Goal: Task Accomplishment & Management: Complete application form

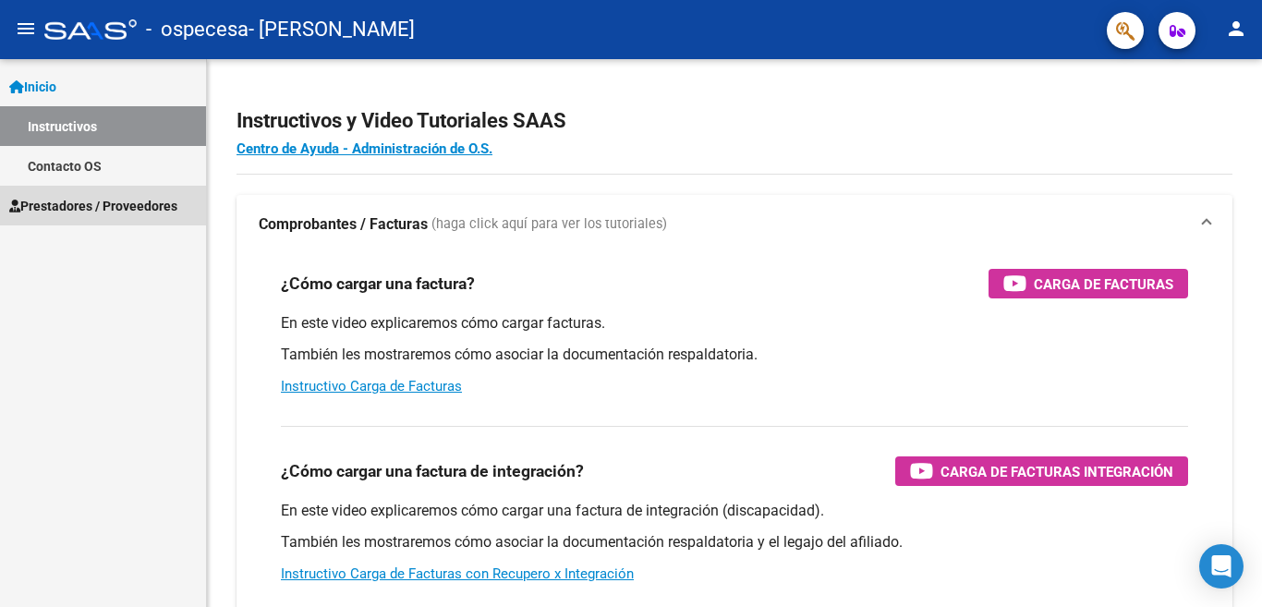
click at [118, 193] on link "Prestadores / Proveedores" at bounding box center [103, 206] width 206 height 40
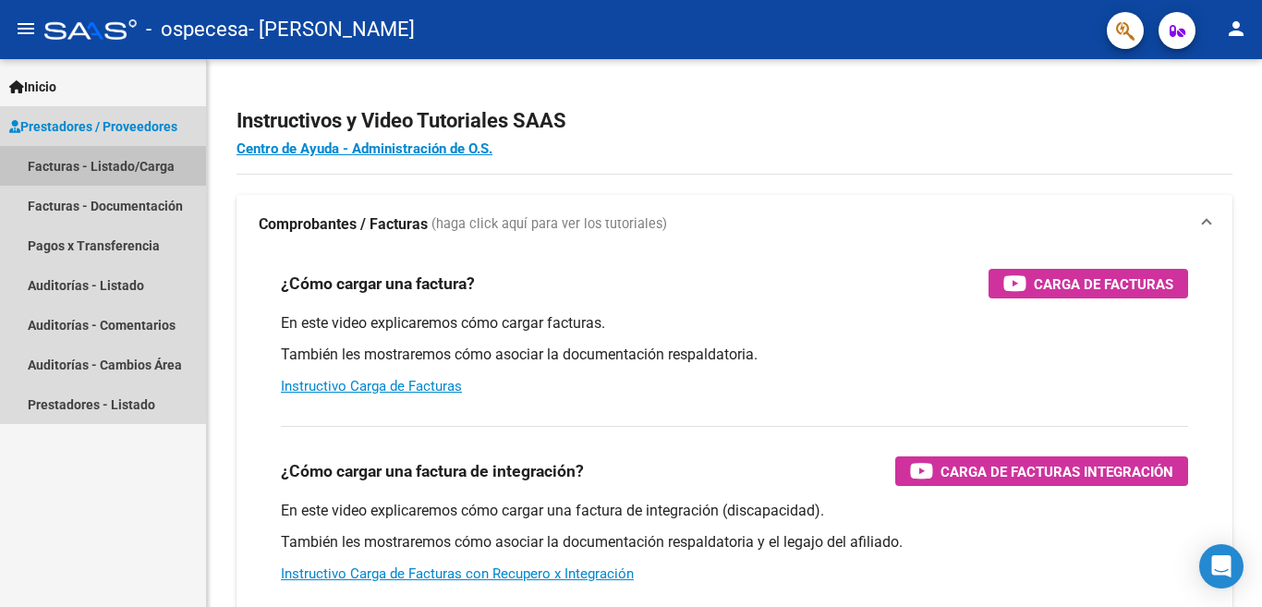
click at [129, 174] on link "Facturas - Listado/Carga" at bounding box center [103, 166] width 206 height 40
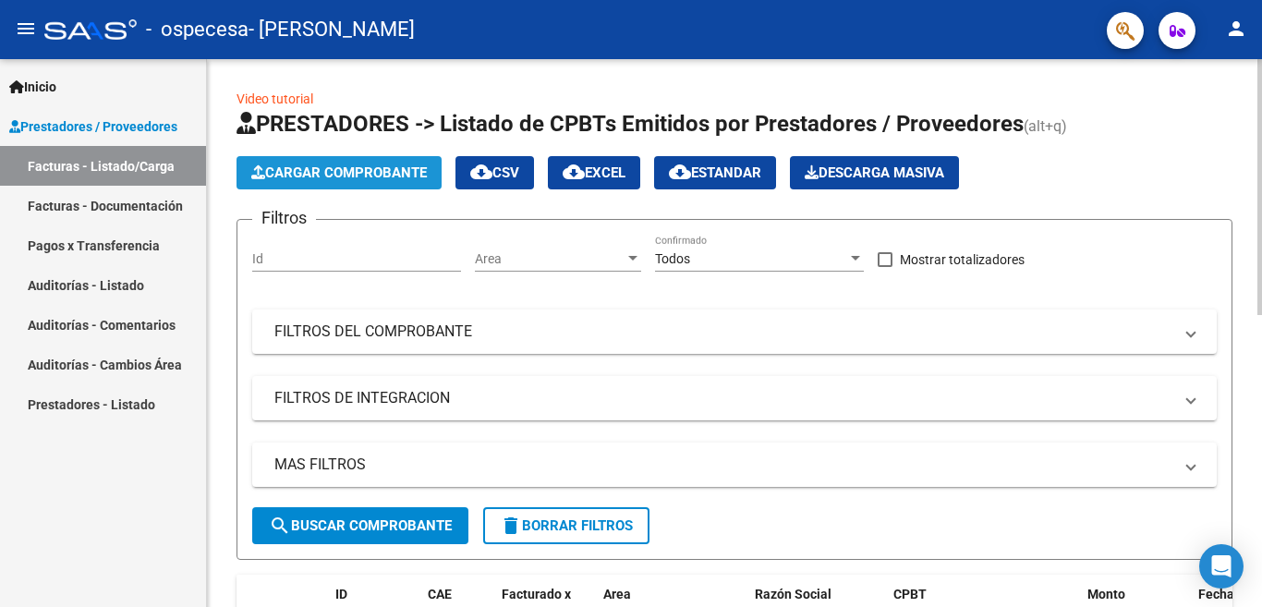
click at [316, 165] on span "Cargar Comprobante" at bounding box center [339, 172] width 176 height 17
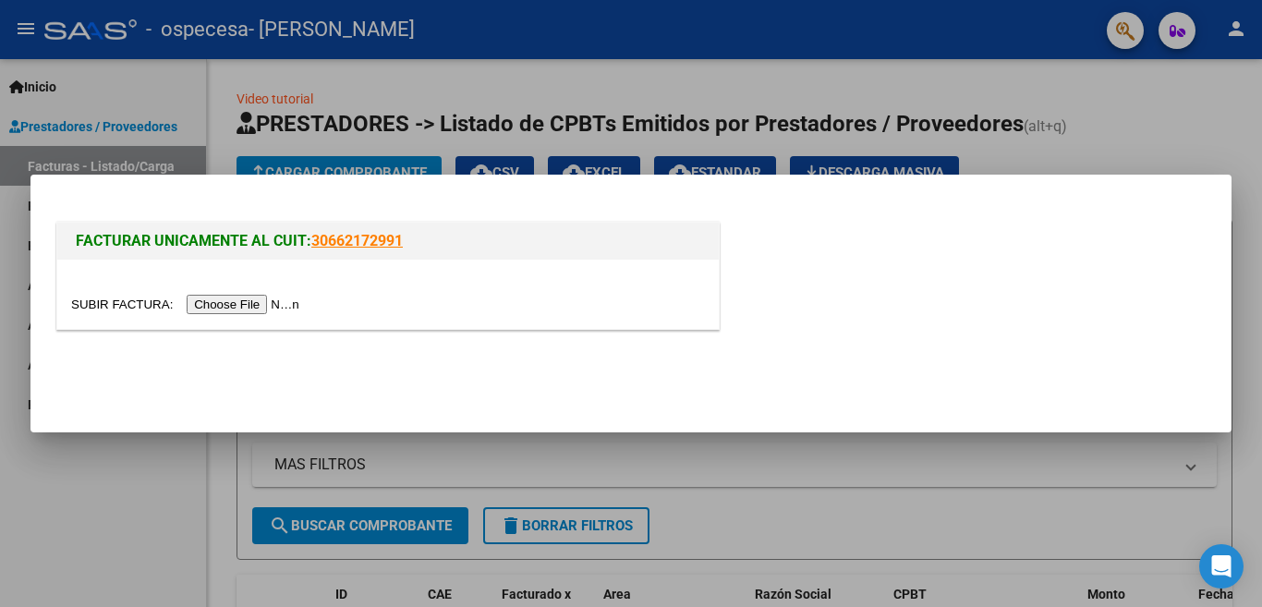
click at [248, 307] on input "file" at bounding box center [188, 304] width 234 height 19
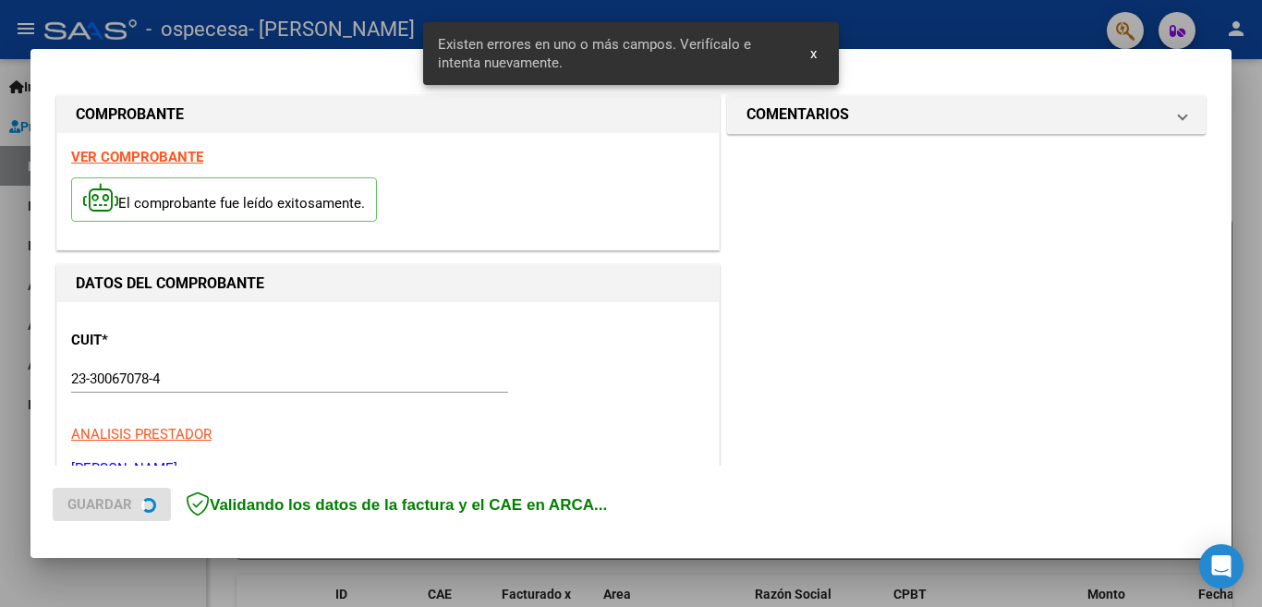
scroll to position [411, 0]
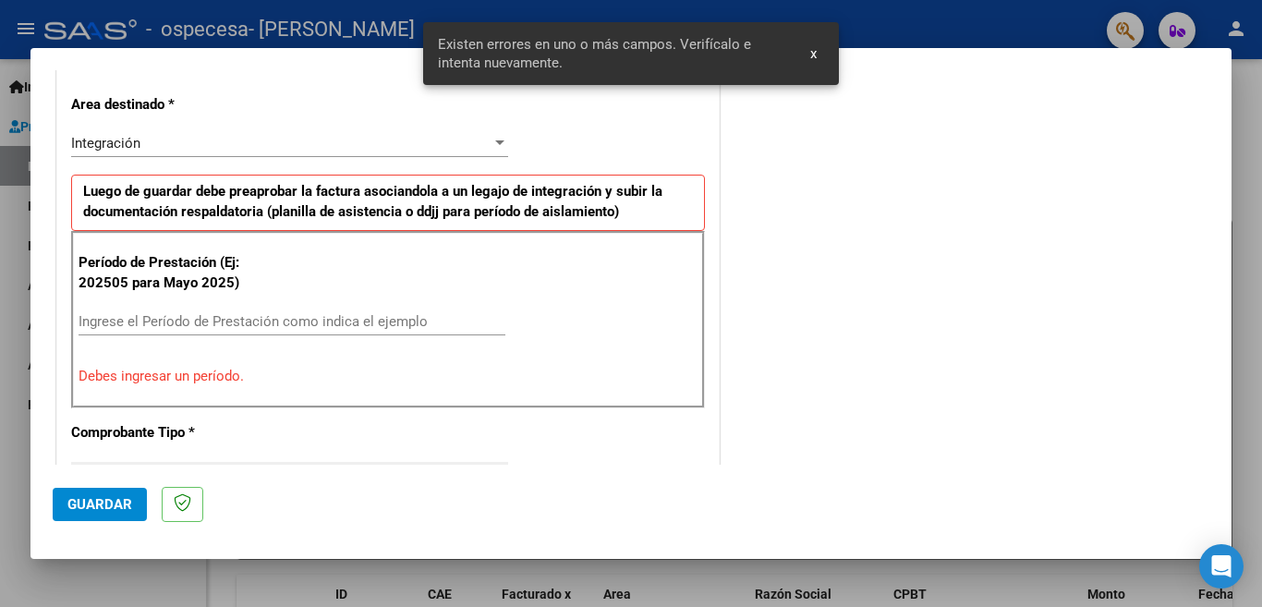
click at [255, 317] on input "Ingrese el Período de Prestación como indica el ejemplo" at bounding box center [292, 321] width 427 height 17
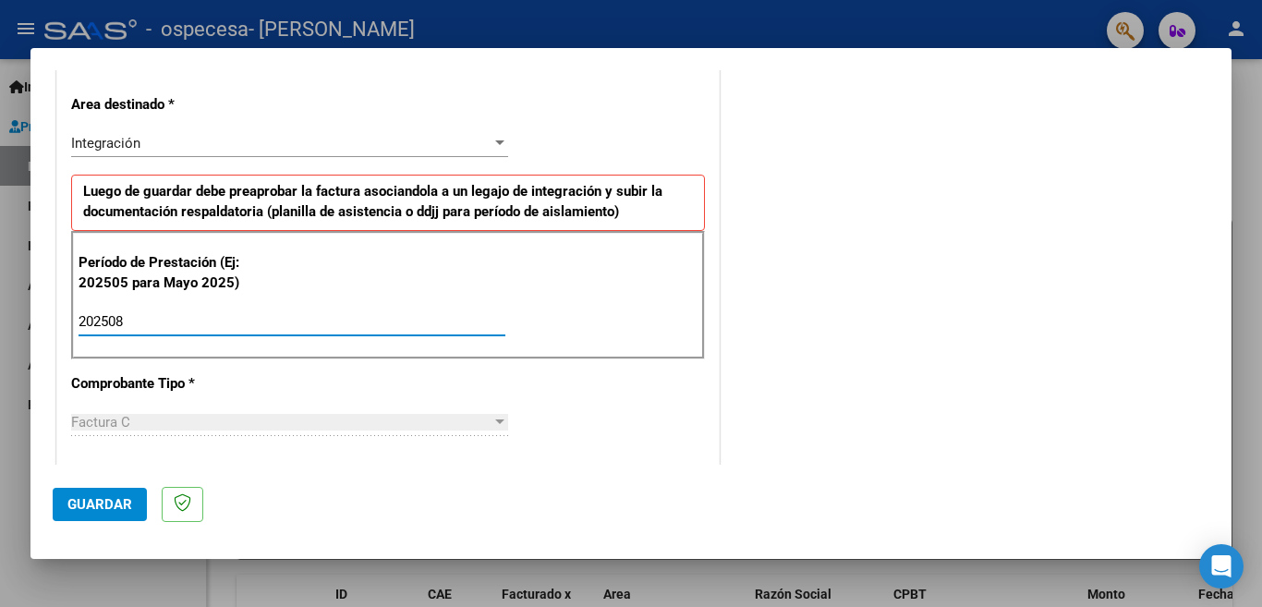
type input "202508"
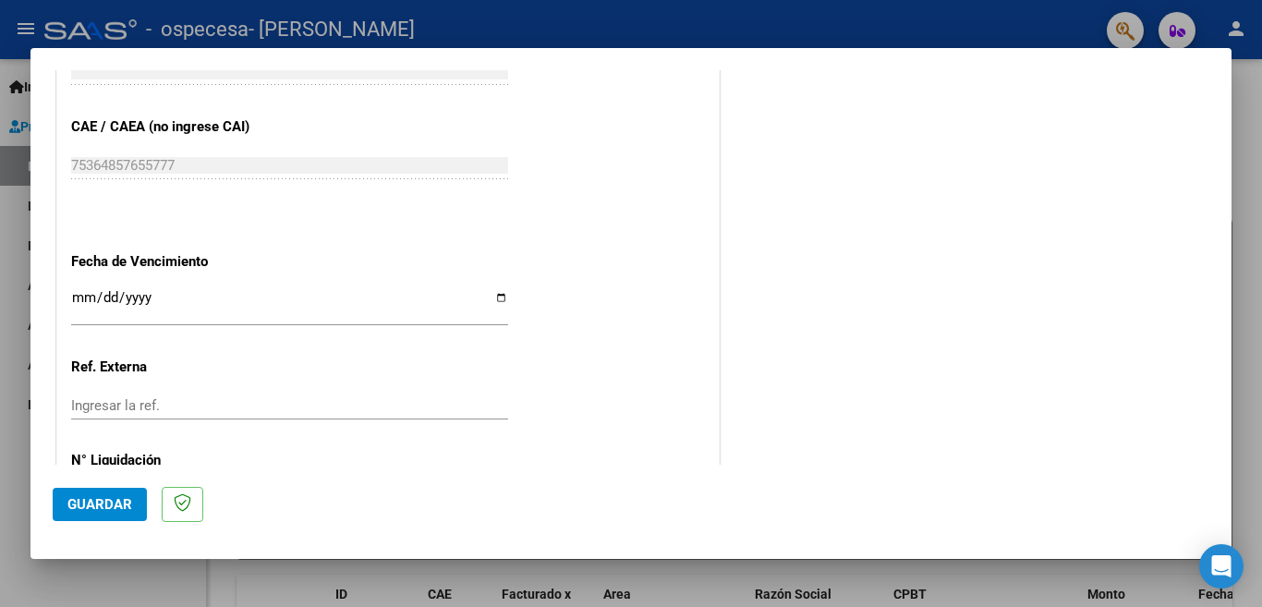
scroll to position [1208, 0]
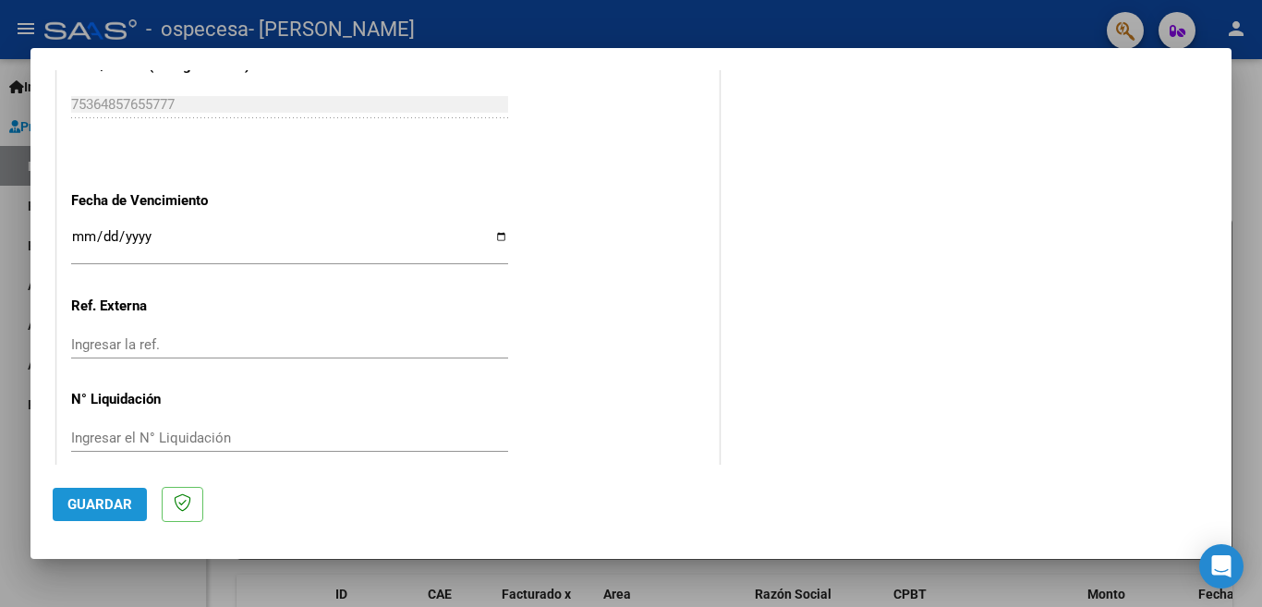
click at [81, 501] on span "Guardar" at bounding box center [99, 504] width 65 height 17
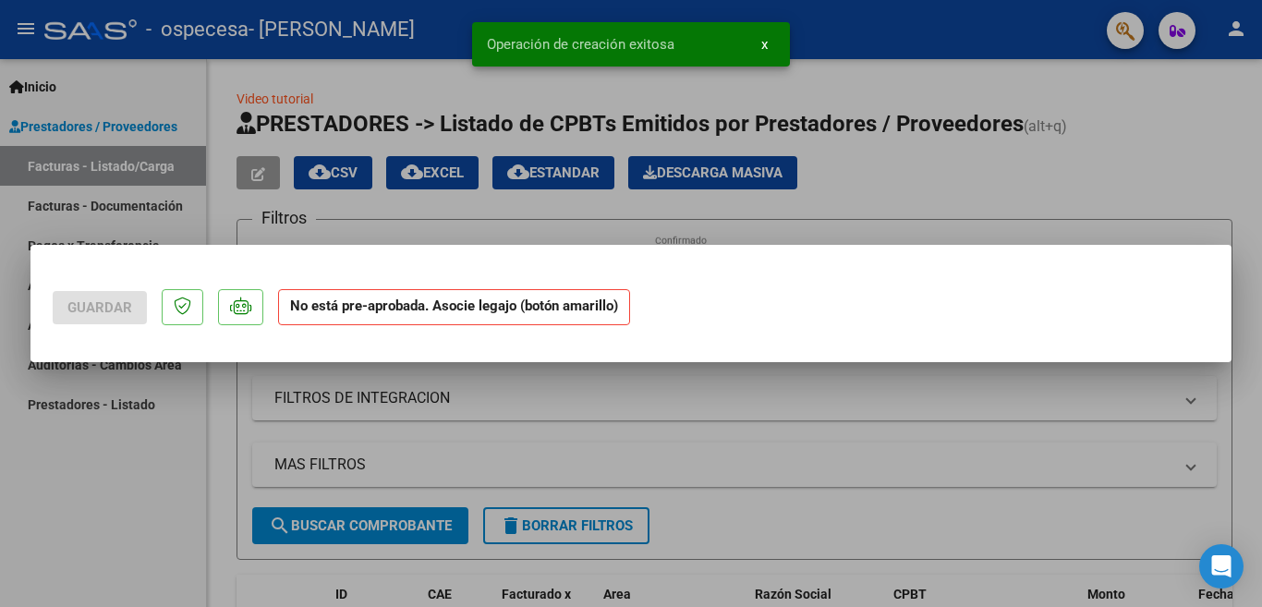
scroll to position [0, 0]
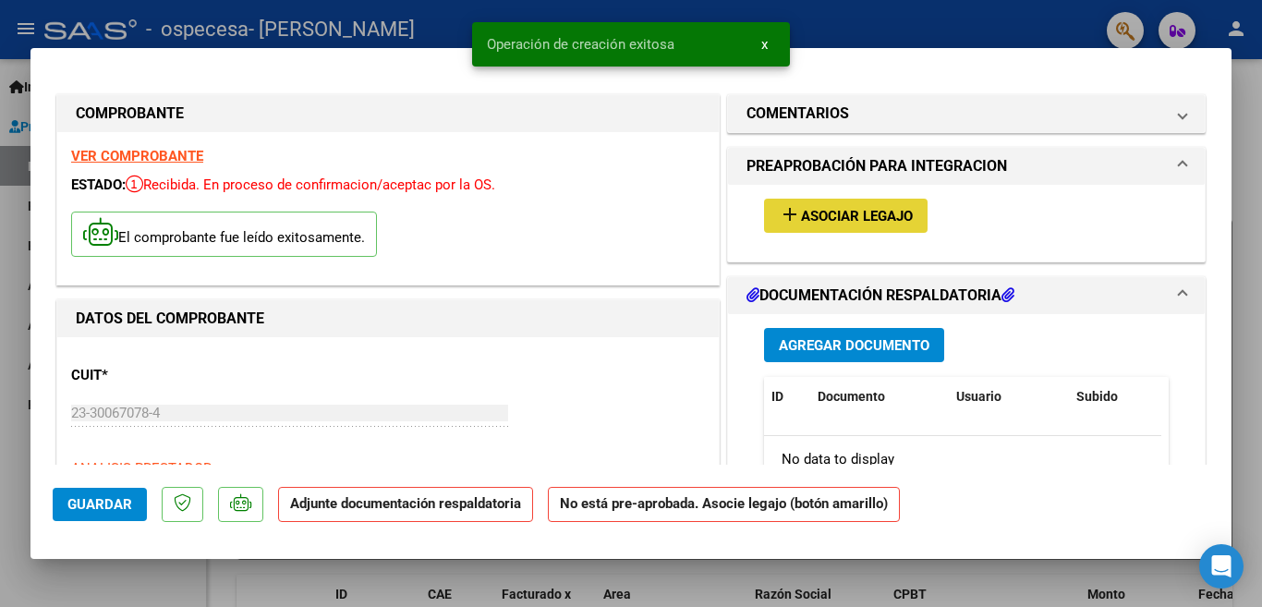
click at [790, 215] on mat-icon "add" at bounding box center [790, 214] width 22 height 22
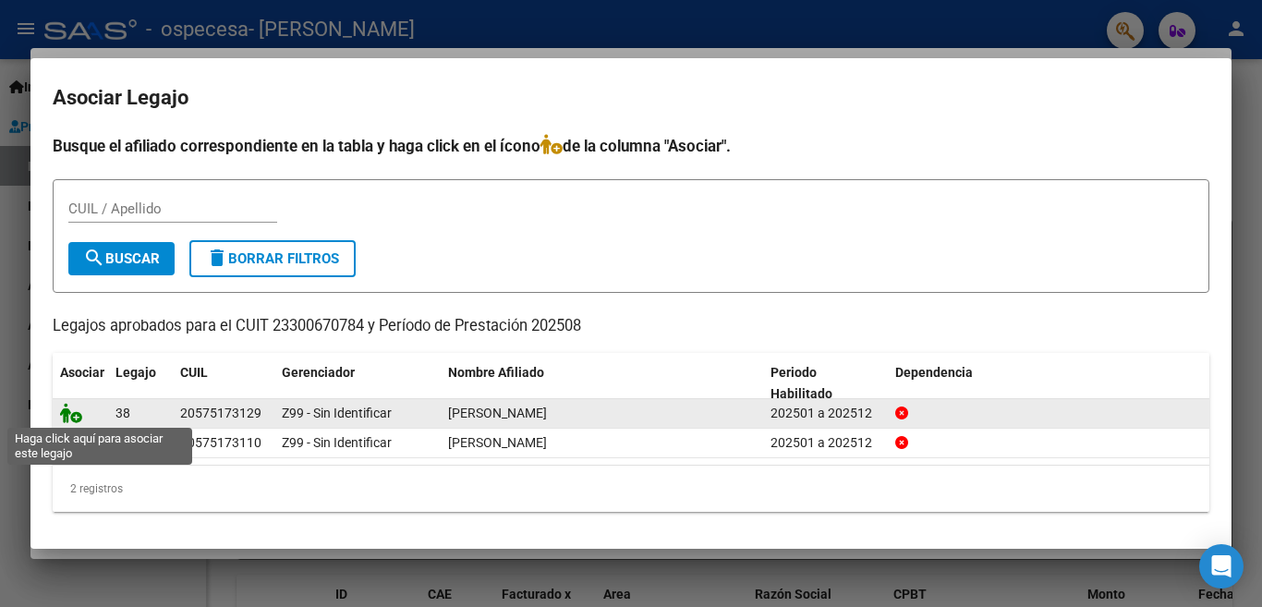
click at [77, 418] on icon at bounding box center [71, 413] width 22 height 20
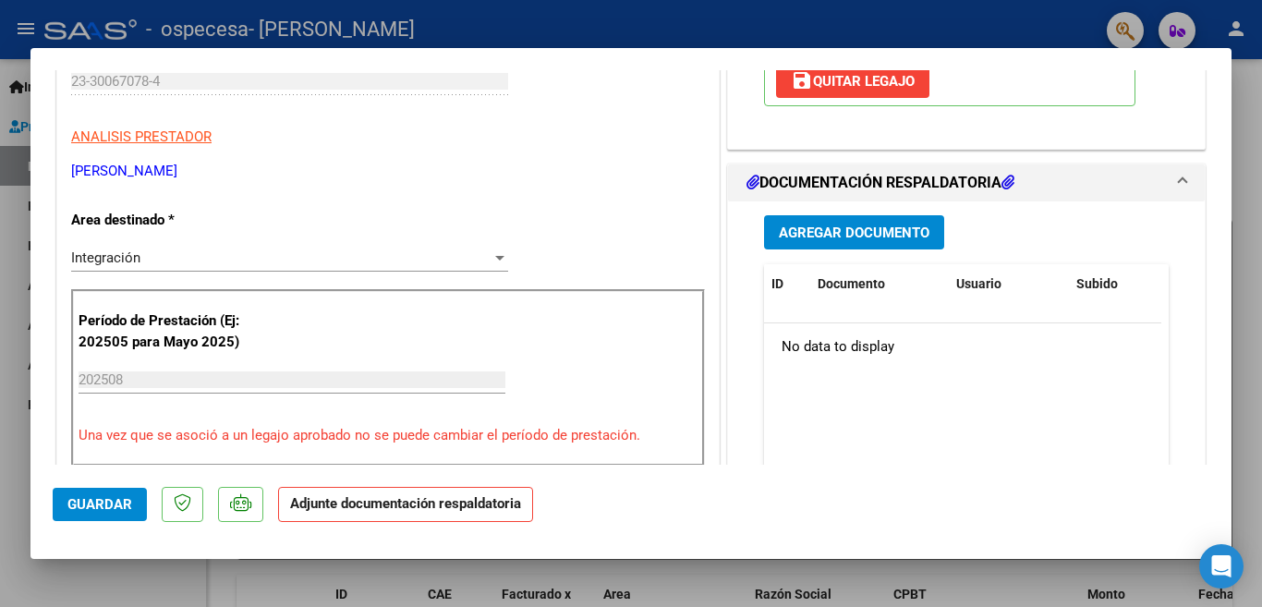
scroll to position [360, 0]
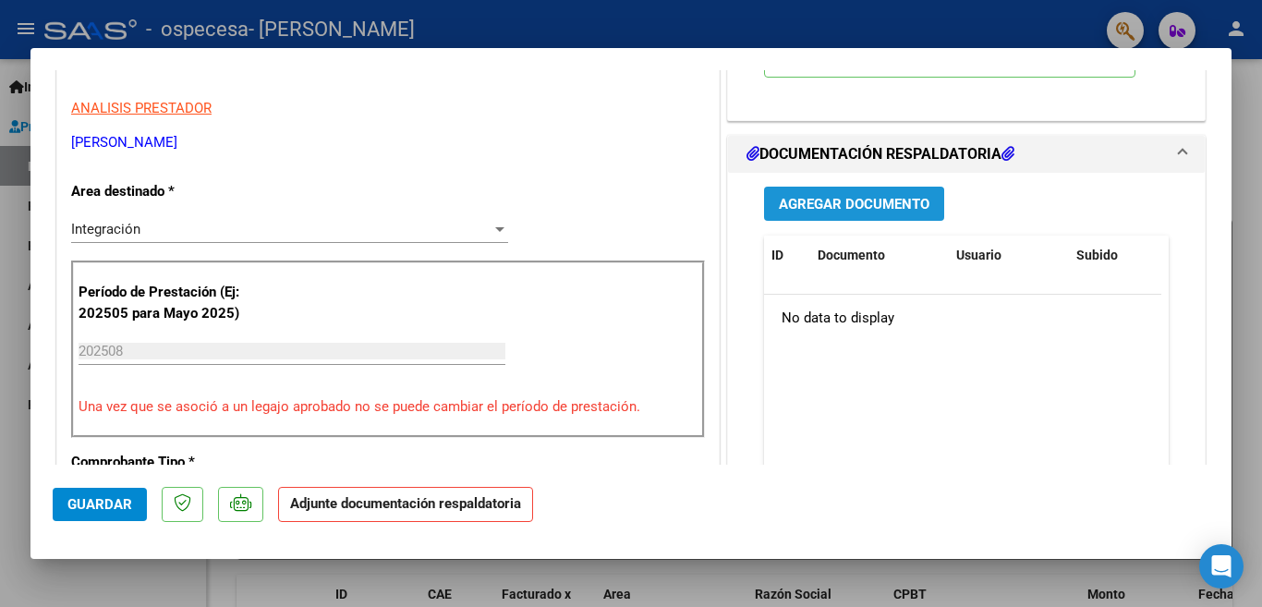
click at [833, 210] on span "Agregar Documento" at bounding box center [854, 204] width 151 height 17
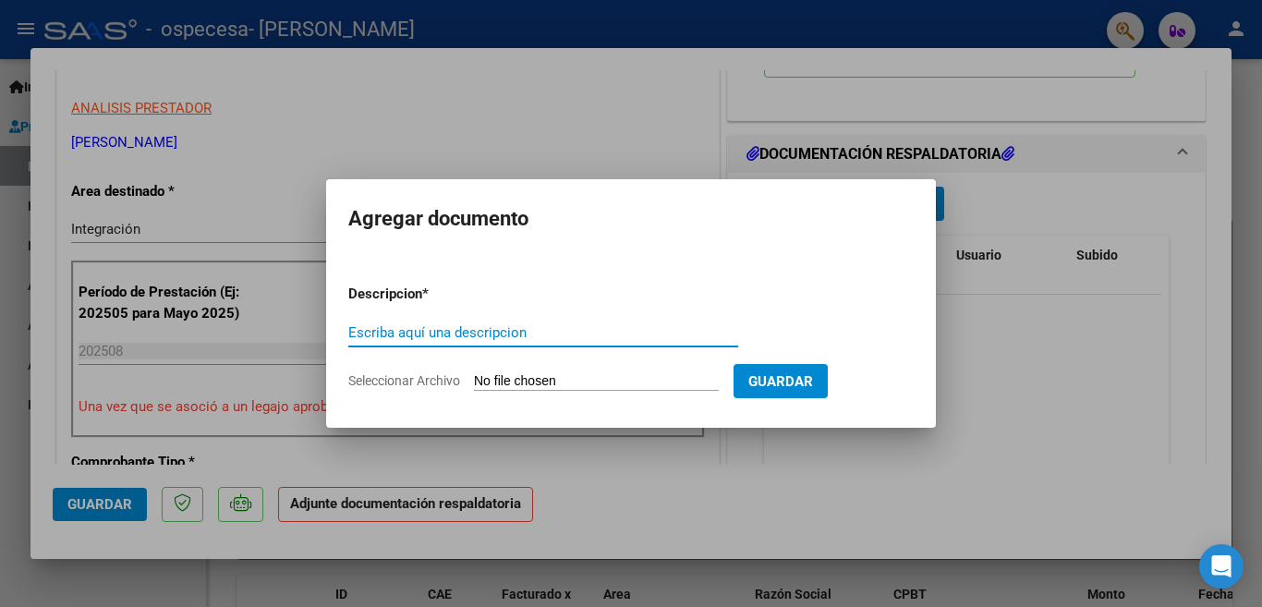
click at [516, 327] on input "Escriba aquí una descripcion" at bounding box center [543, 332] width 390 height 17
type input "Planilla de asistencia"
click at [529, 381] on input "Seleccionar Archivo" at bounding box center [596, 382] width 245 height 18
type input "C:\fakepath\planilla de asistencia [PERSON_NAME] [PERSON_NAME].pdf"
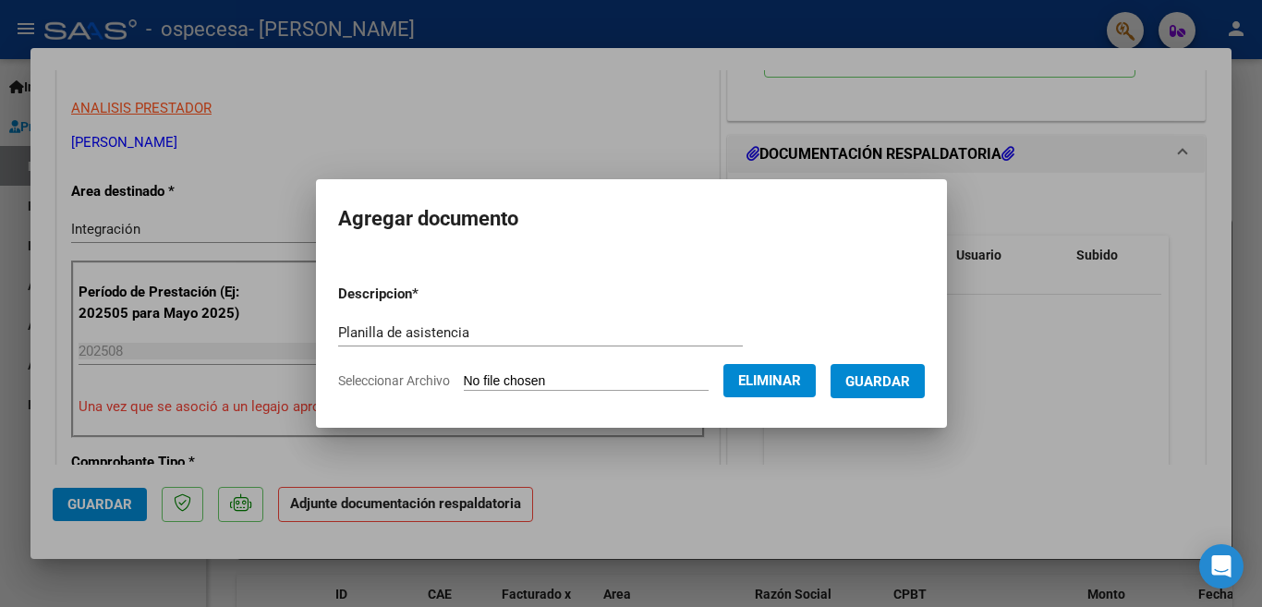
click at [881, 380] on span "Guardar" at bounding box center [877, 381] width 65 height 17
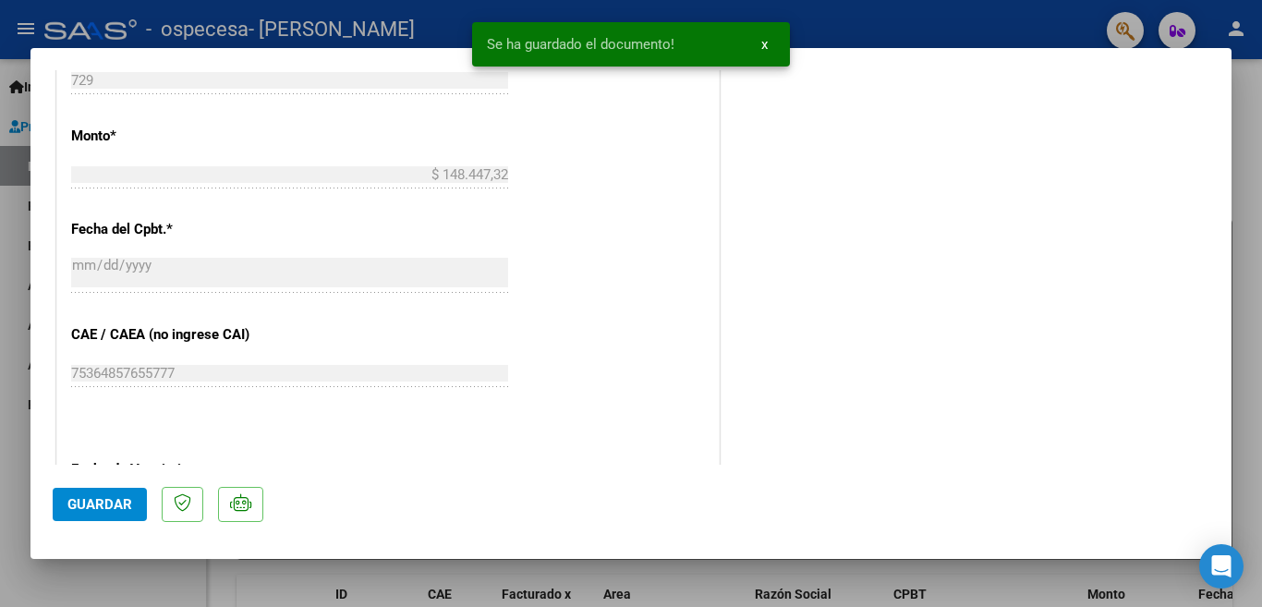
scroll to position [1236, 0]
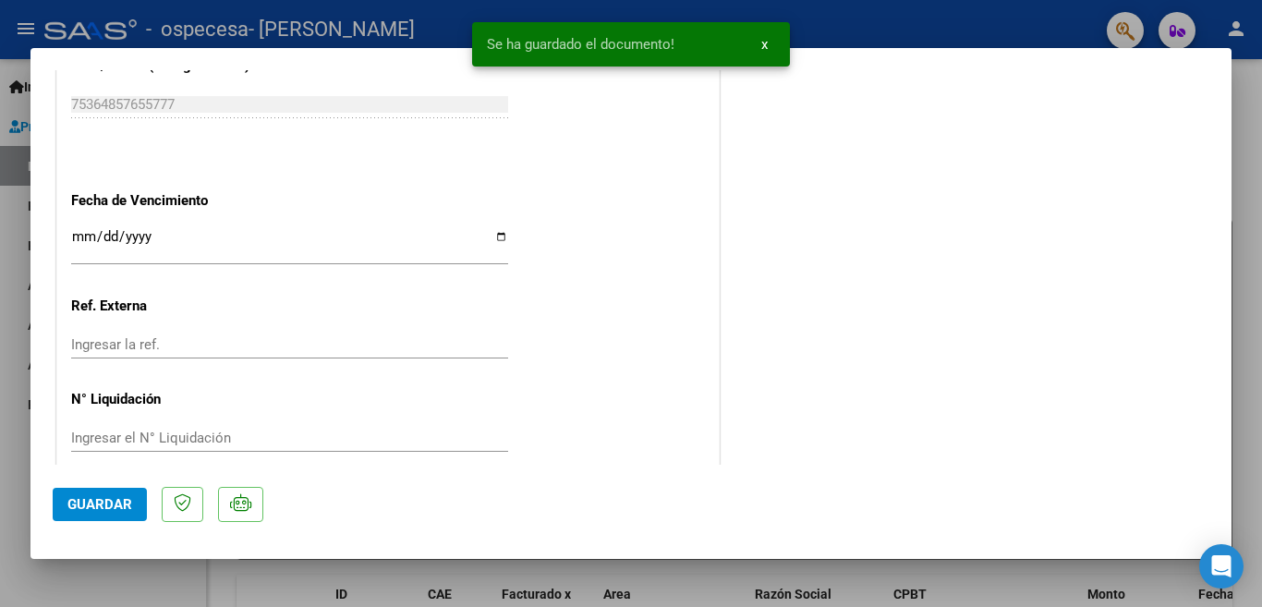
click at [90, 504] on span "Guardar" at bounding box center [99, 504] width 65 height 17
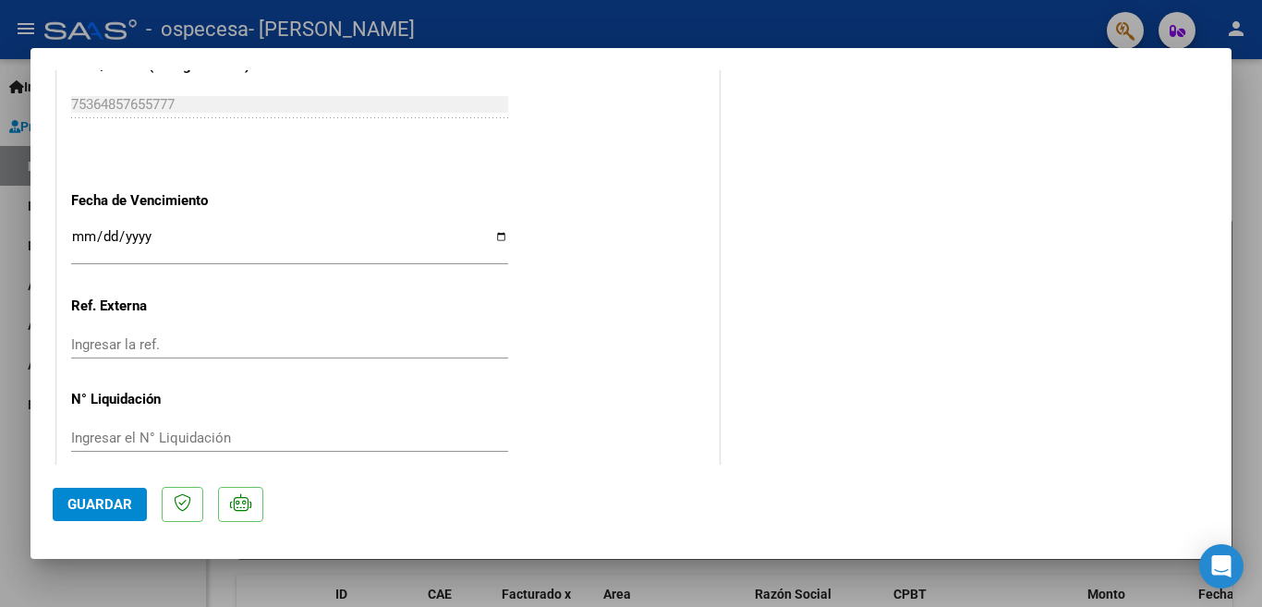
click at [759, 22] on div at bounding box center [631, 303] width 1262 height 607
type input "$ 0,00"
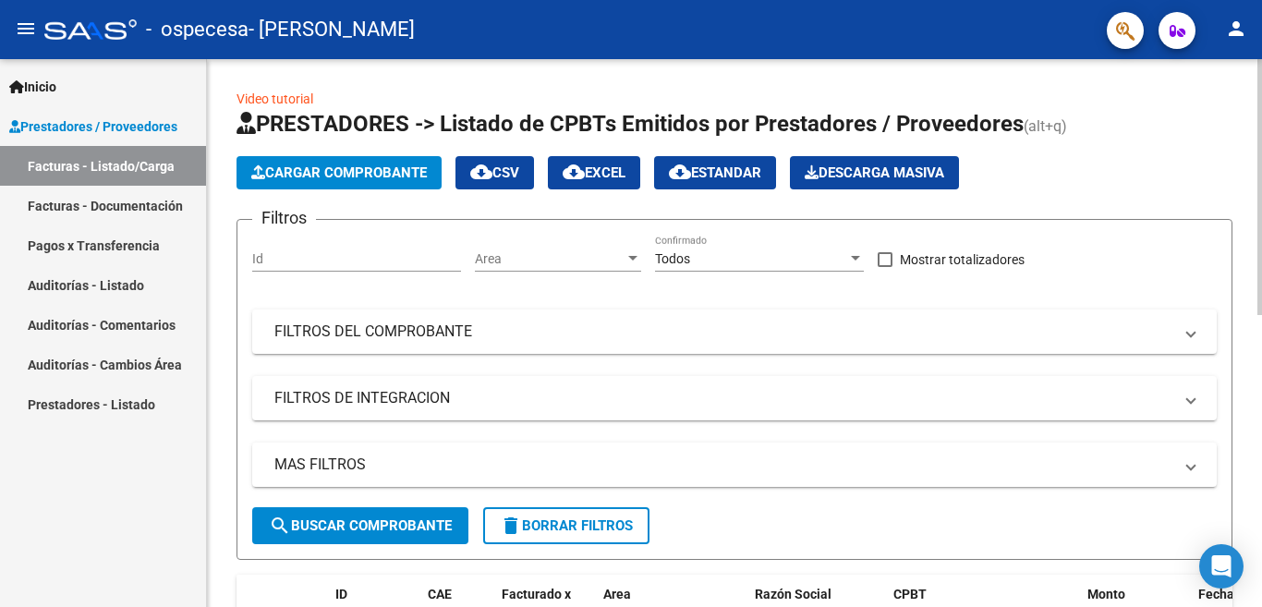
click at [359, 166] on span "Cargar Comprobante" at bounding box center [339, 172] width 176 height 17
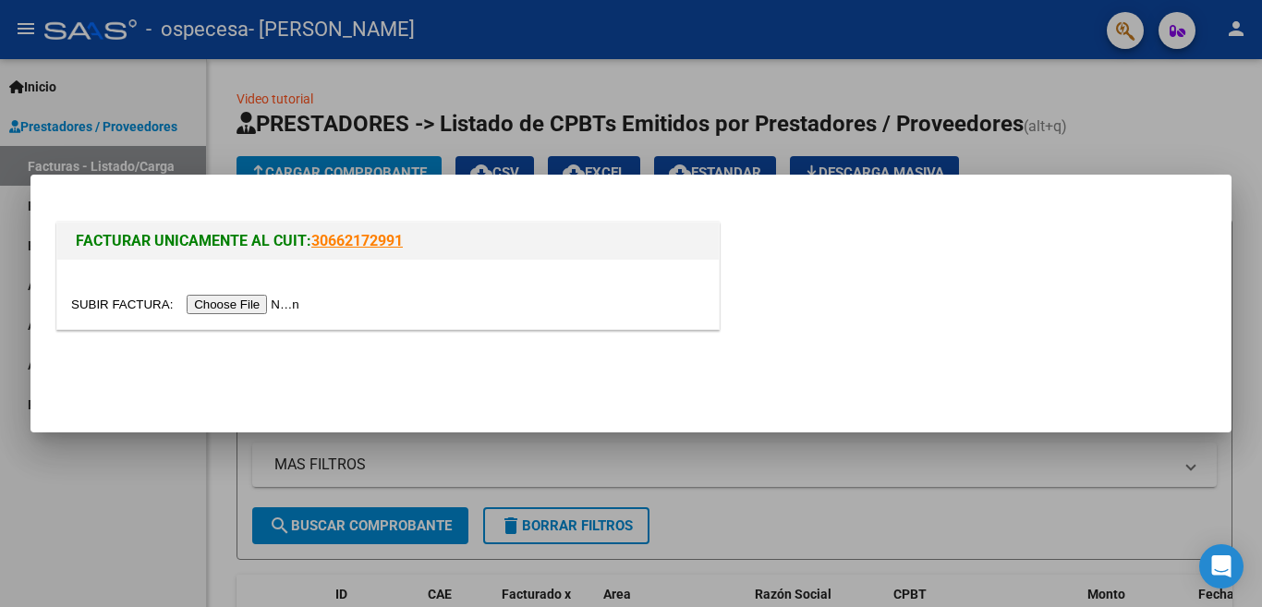
click at [261, 310] on input "file" at bounding box center [188, 304] width 234 height 19
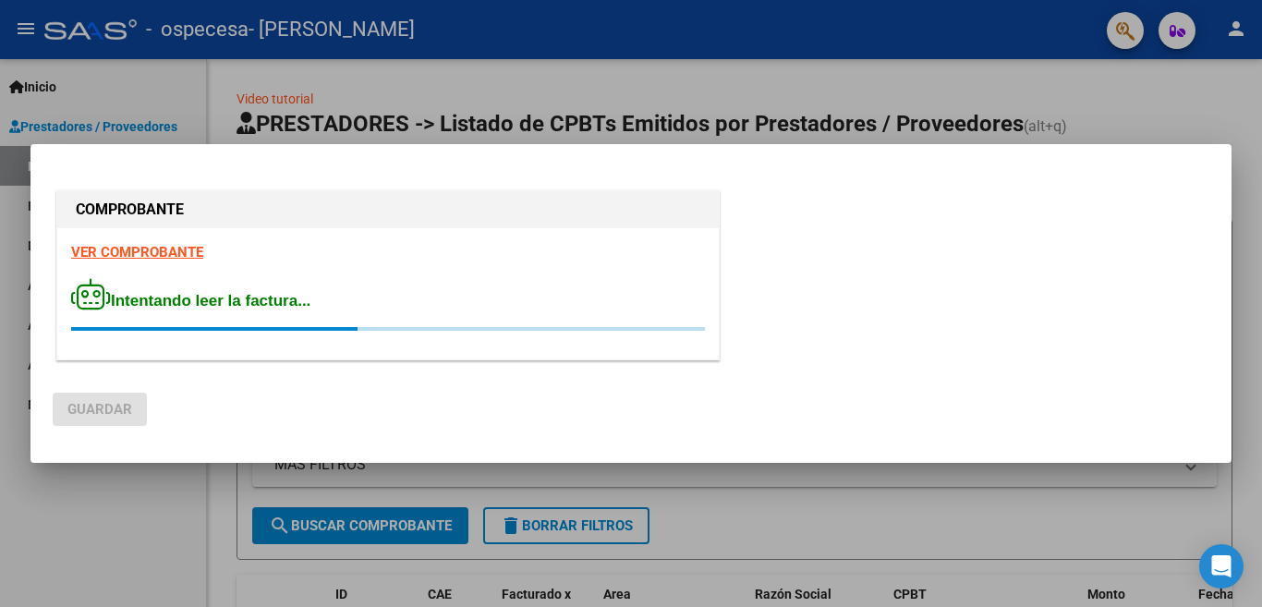
click at [699, 477] on div at bounding box center [631, 303] width 1262 height 607
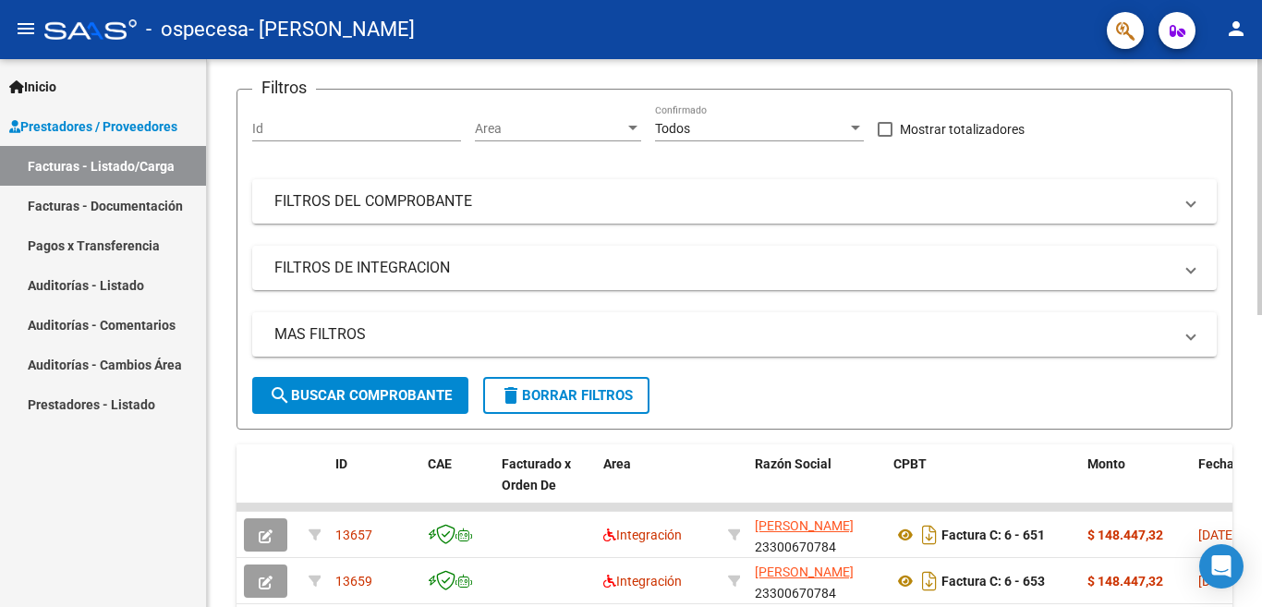
scroll to position [0, 0]
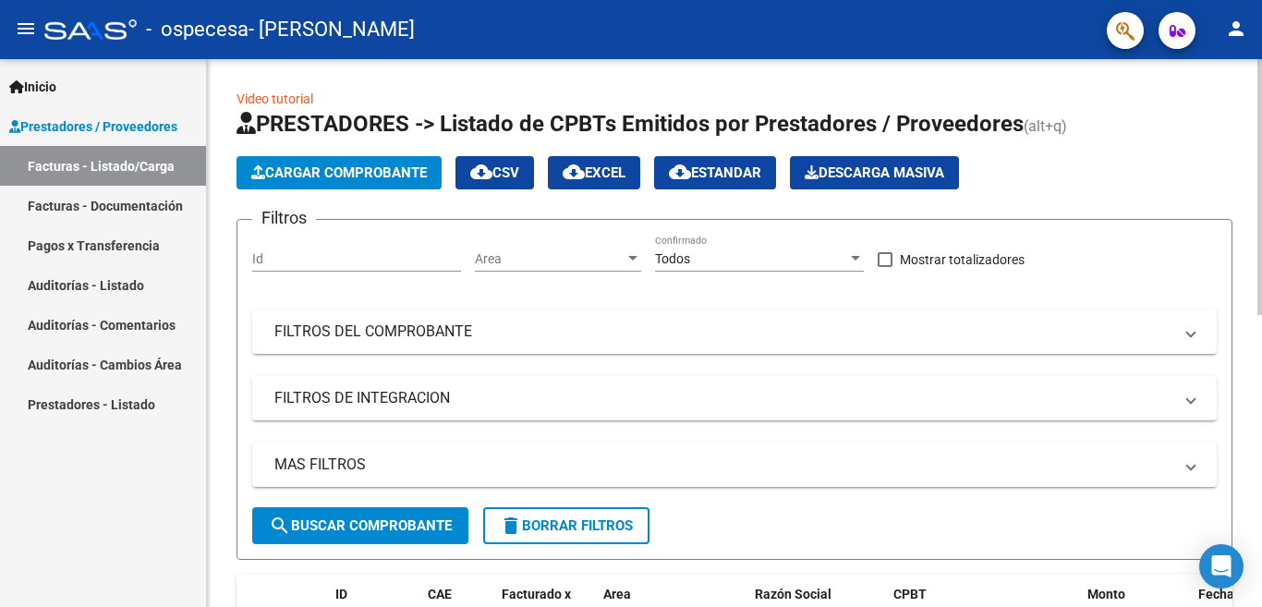
click at [1261, 193] on div at bounding box center [1259, 187] width 5 height 256
click at [263, 175] on icon "button" at bounding box center [258, 172] width 14 height 14
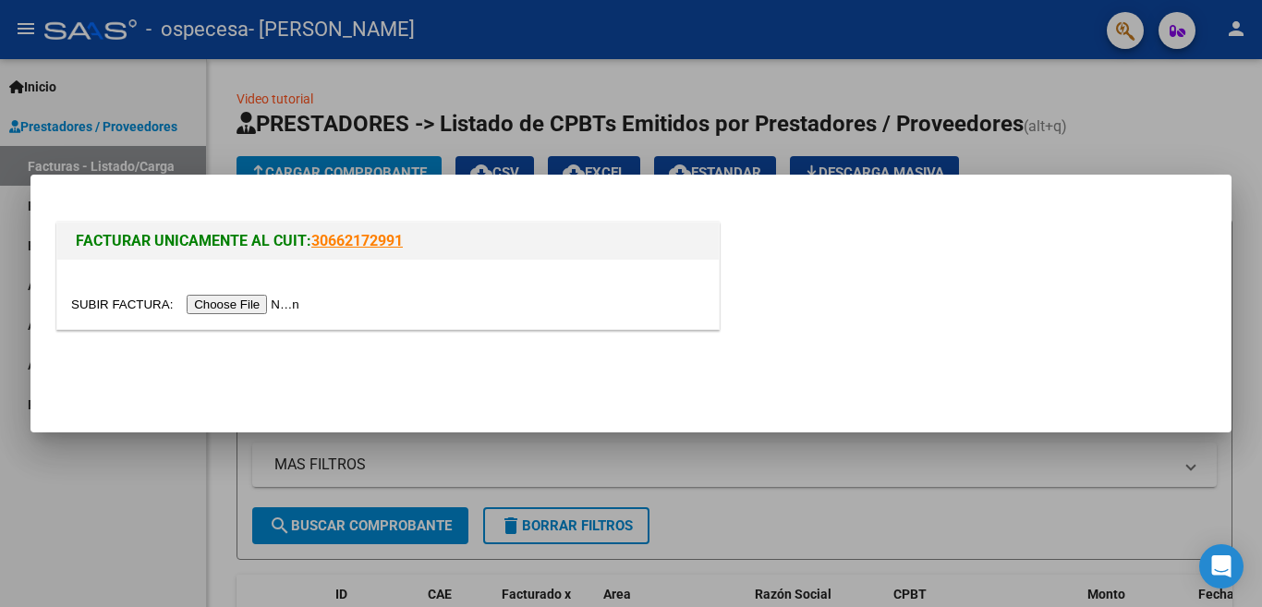
click at [244, 306] on input "file" at bounding box center [188, 304] width 234 height 19
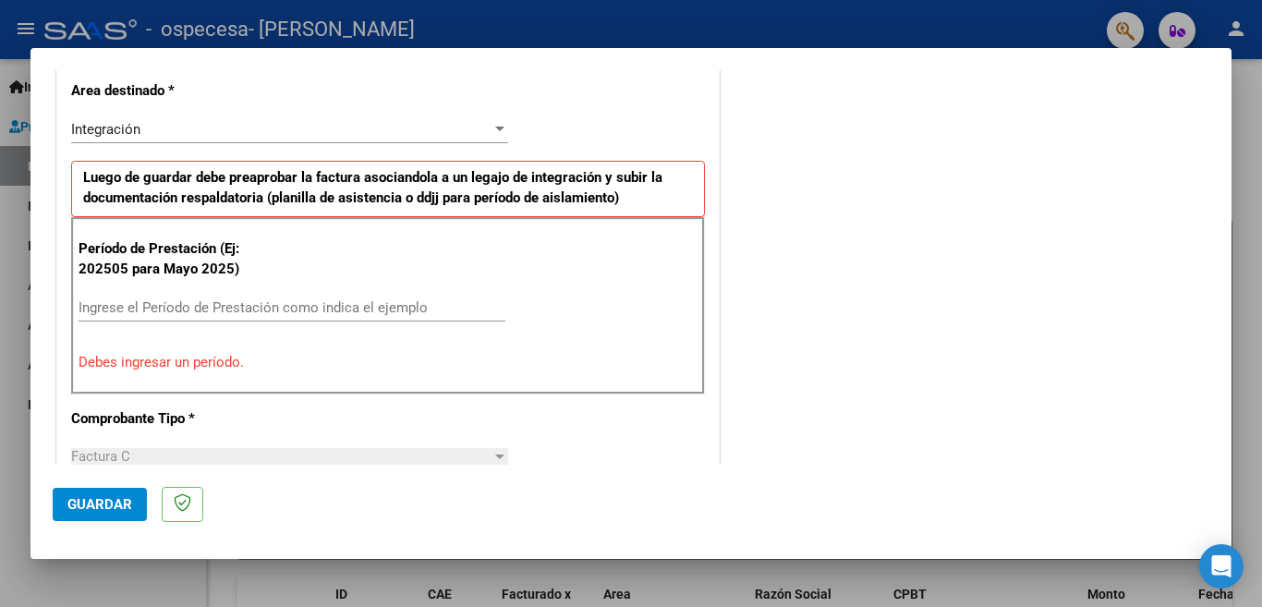
scroll to position [429, 0]
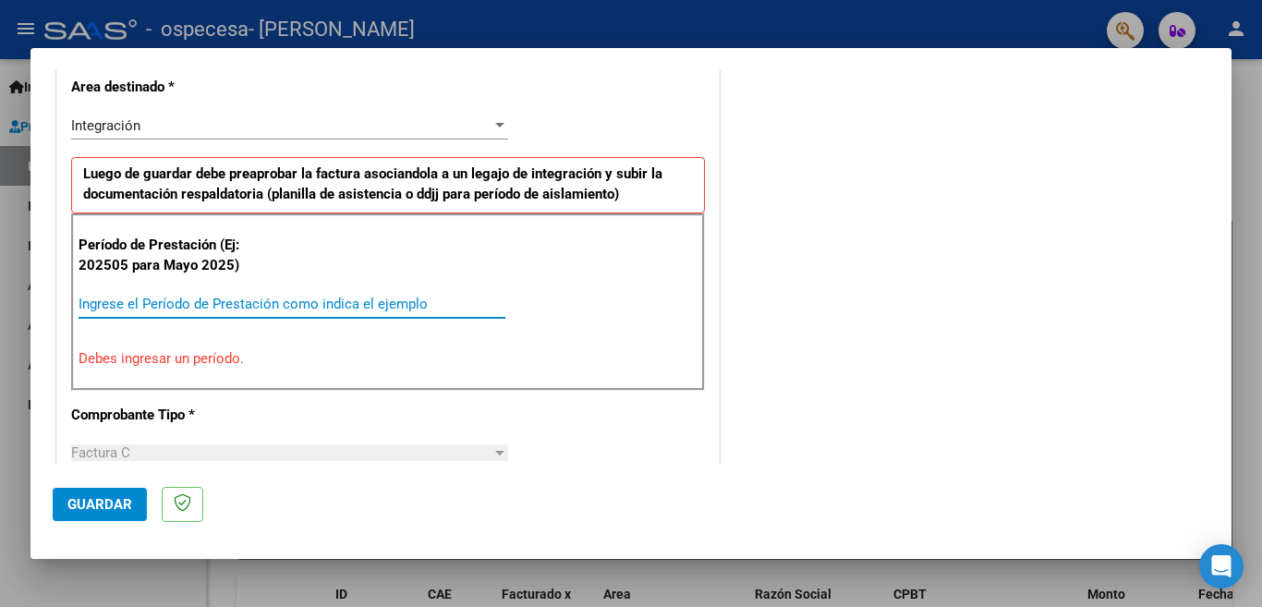
click at [329, 301] on input "Ingrese el Período de Prestación como indica el ejemplo" at bounding box center [292, 304] width 427 height 17
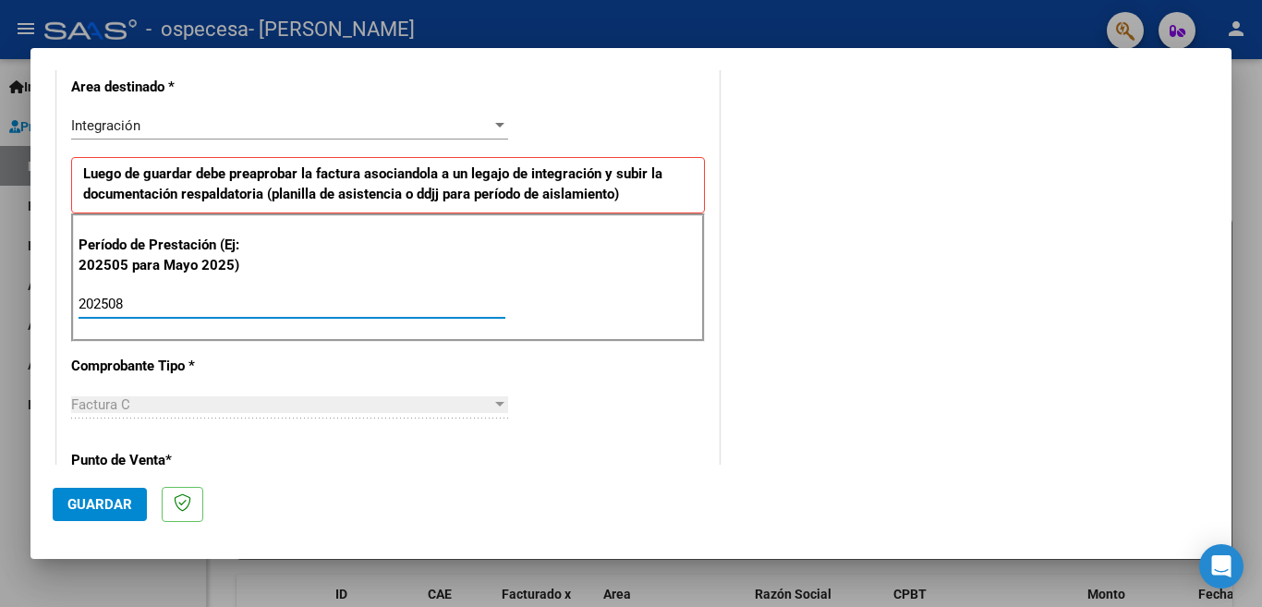
type input "202508"
click at [918, 372] on div "COMENTARIOS Comentarios del Prestador / Gerenciador:" at bounding box center [966, 464] width 486 height 1605
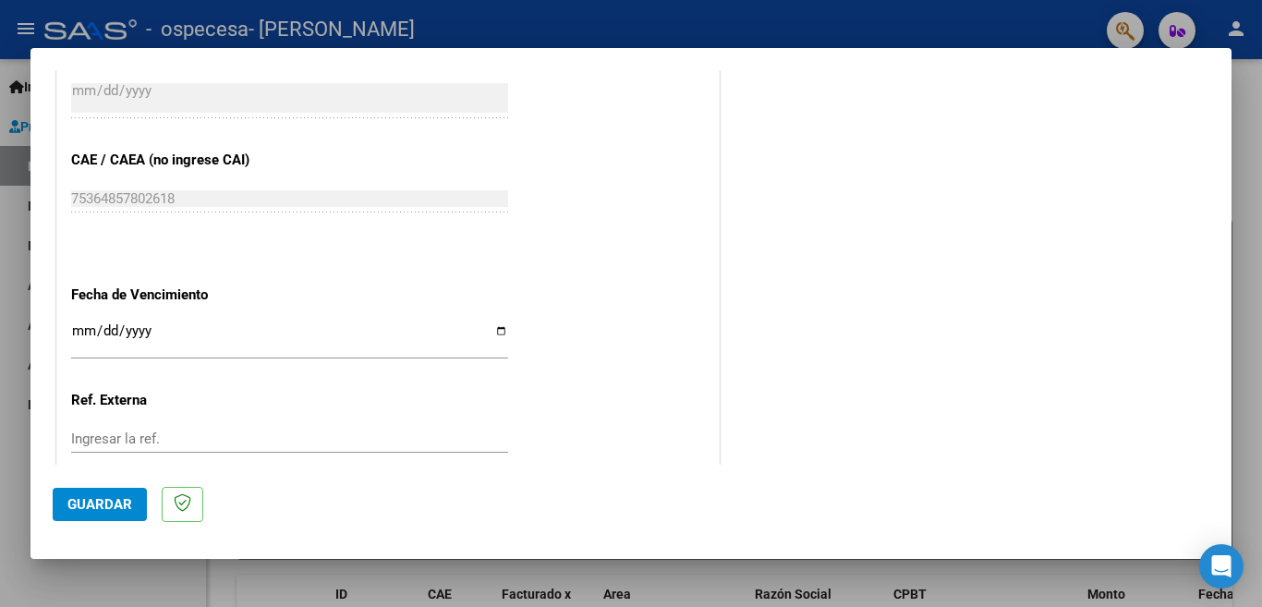
scroll to position [1208, 0]
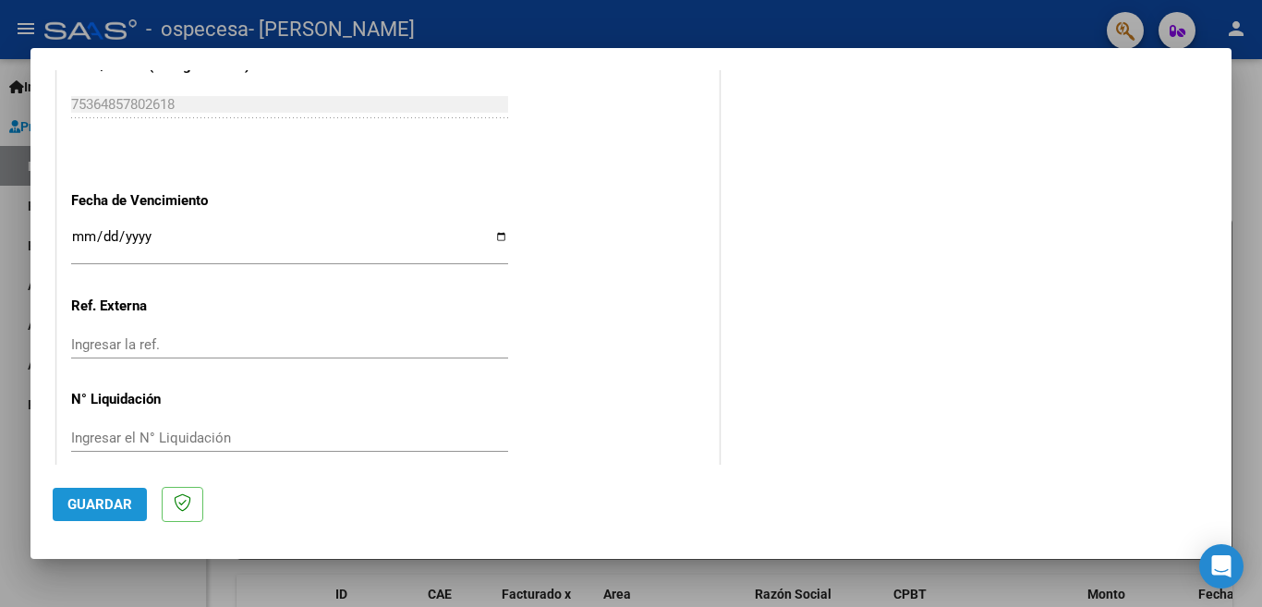
click at [101, 501] on span "Guardar" at bounding box center [99, 504] width 65 height 17
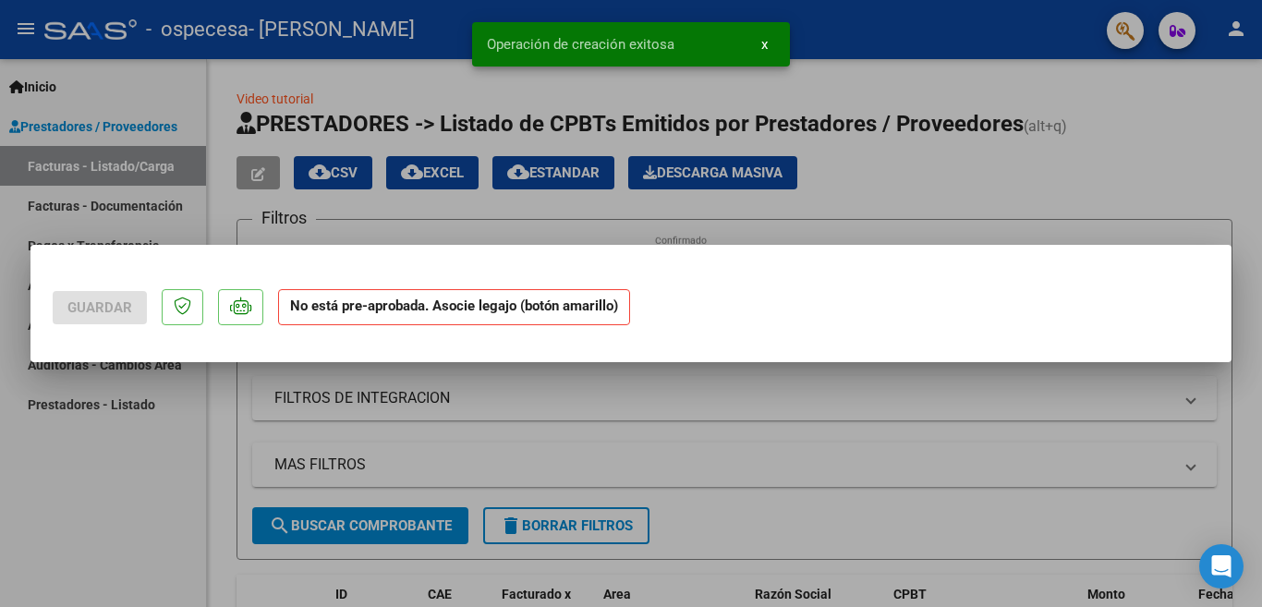
scroll to position [0, 0]
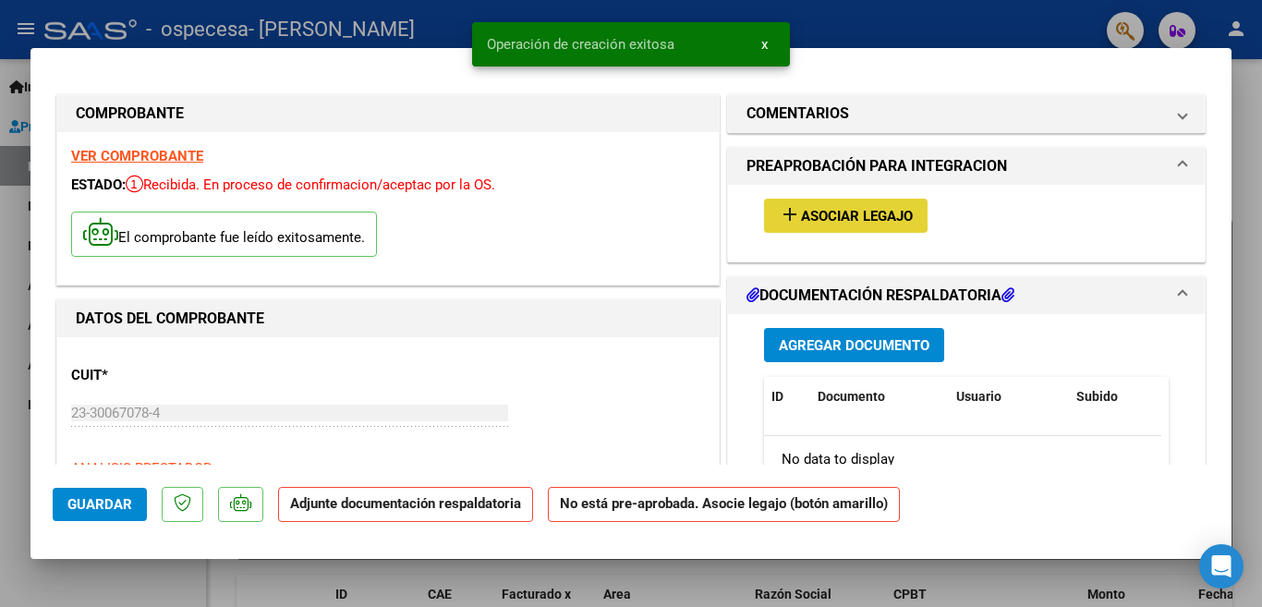
click at [781, 210] on mat-icon "add" at bounding box center [790, 214] width 22 height 22
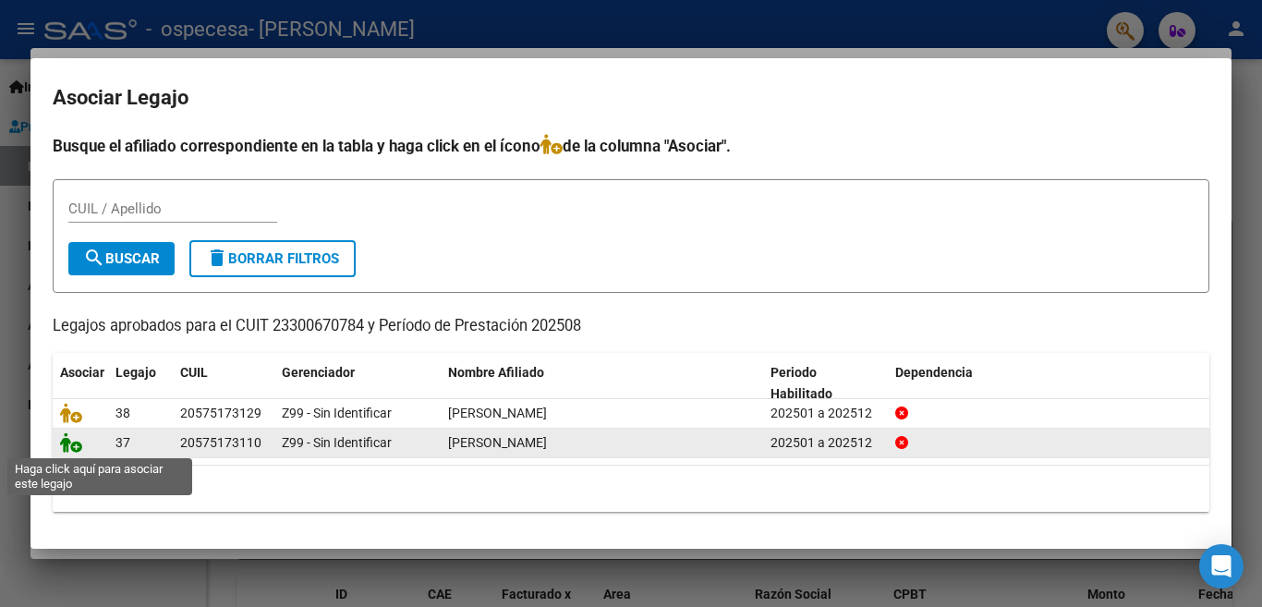
click at [71, 447] on icon at bounding box center [71, 442] width 22 height 20
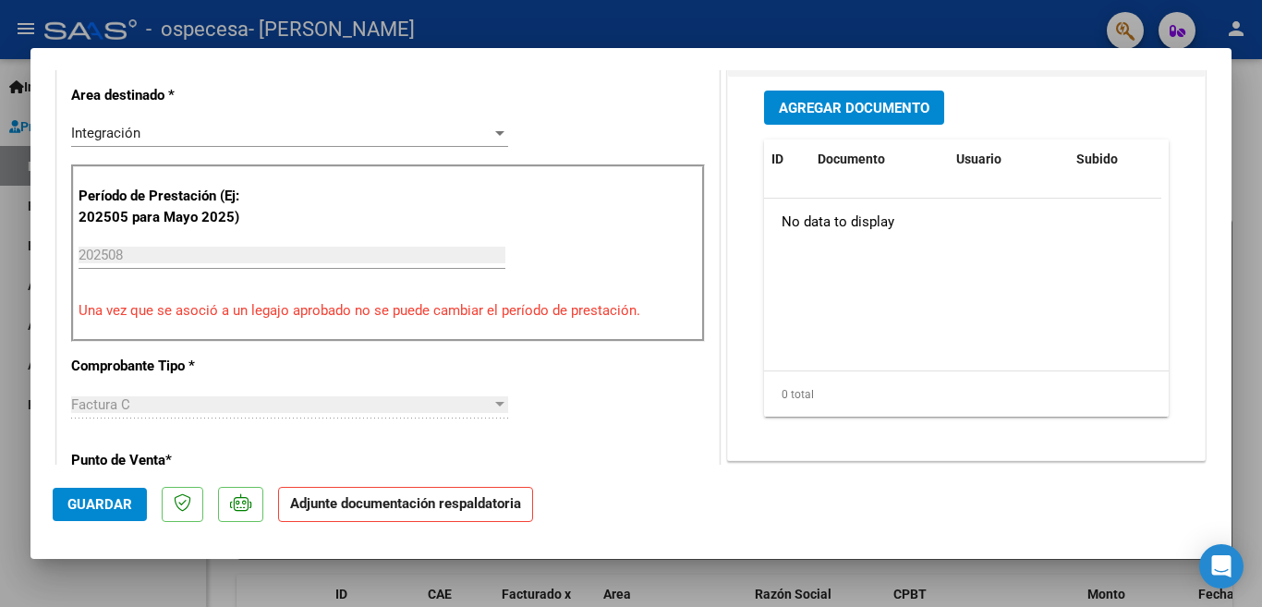
scroll to position [406, 0]
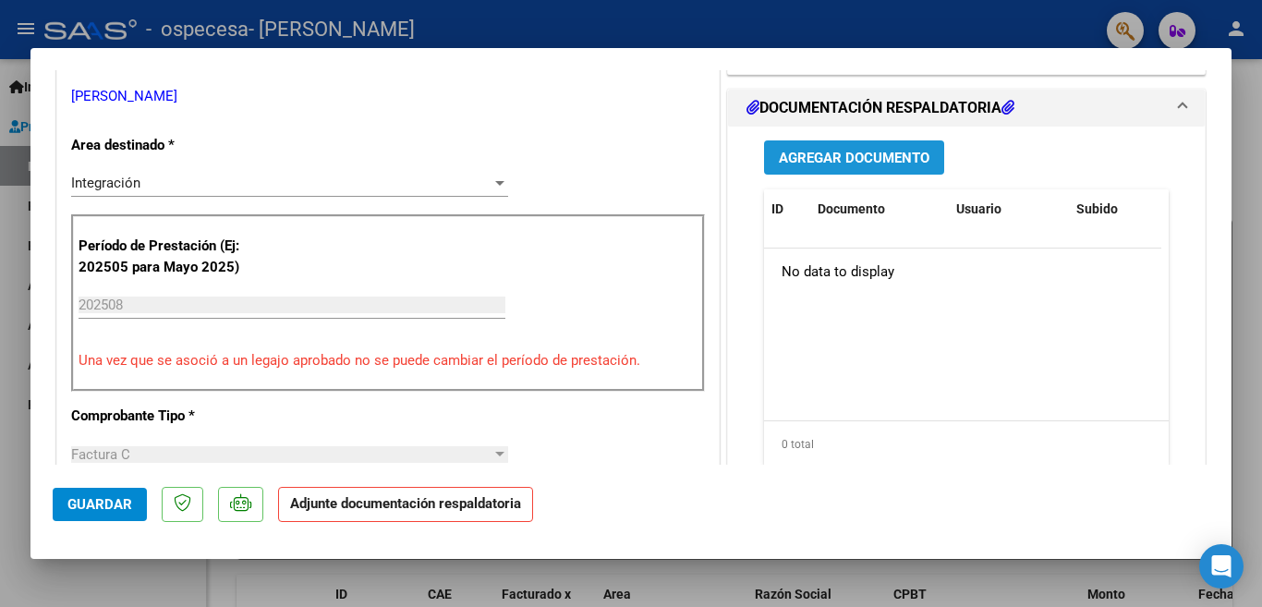
click at [847, 153] on span "Agregar Documento" at bounding box center [854, 158] width 151 height 17
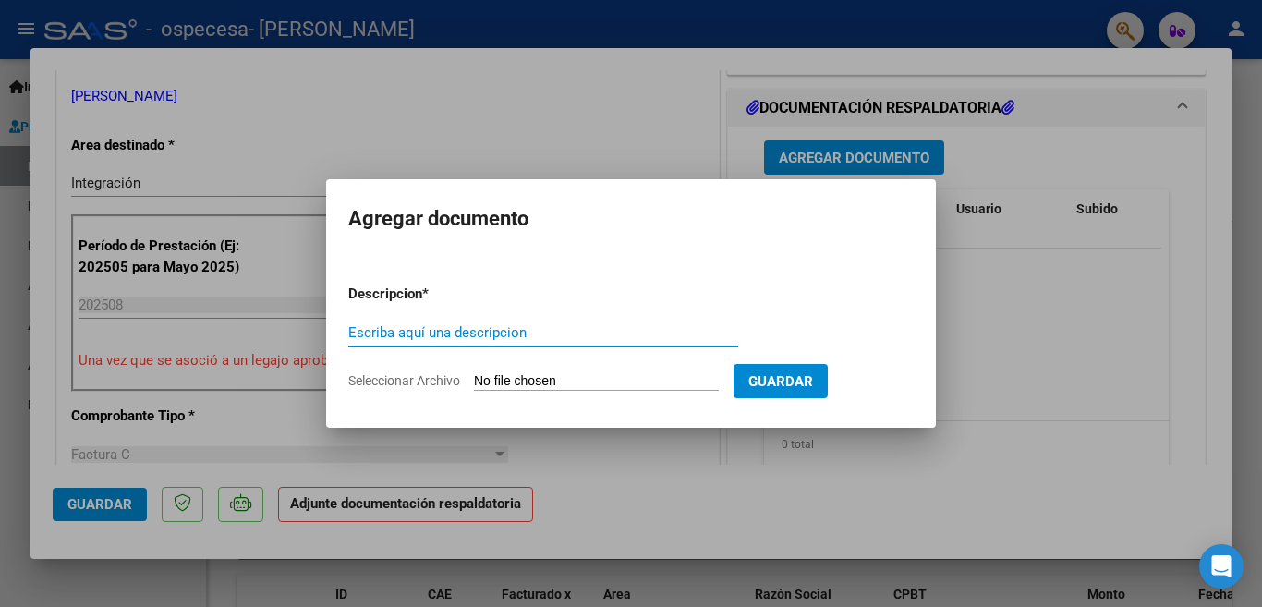
click at [533, 331] on input "Escriba aquí una descripcion" at bounding box center [543, 332] width 390 height 17
type input "planilla de asistencia"
click at [585, 381] on input "Seleccionar Archivo" at bounding box center [596, 382] width 245 height 18
type input "C:\fakepath\planilla de asistencia [PERSON_NAME] [PERSON_NAME] .pdf"
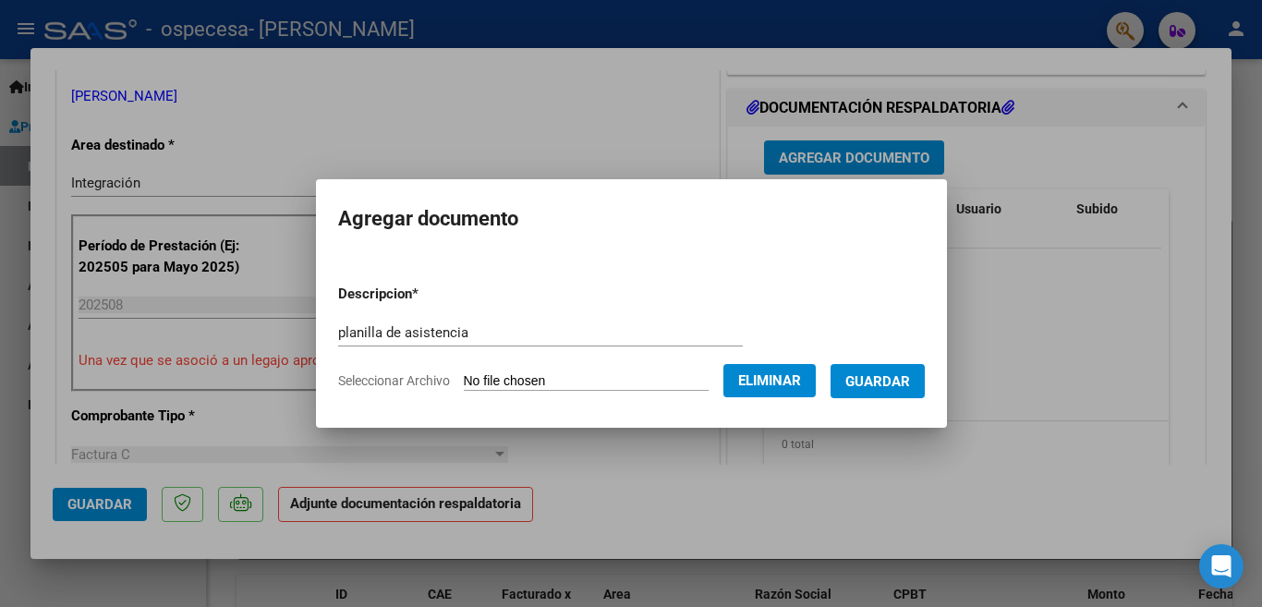
click at [887, 379] on span "Guardar" at bounding box center [877, 381] width 65 height 17
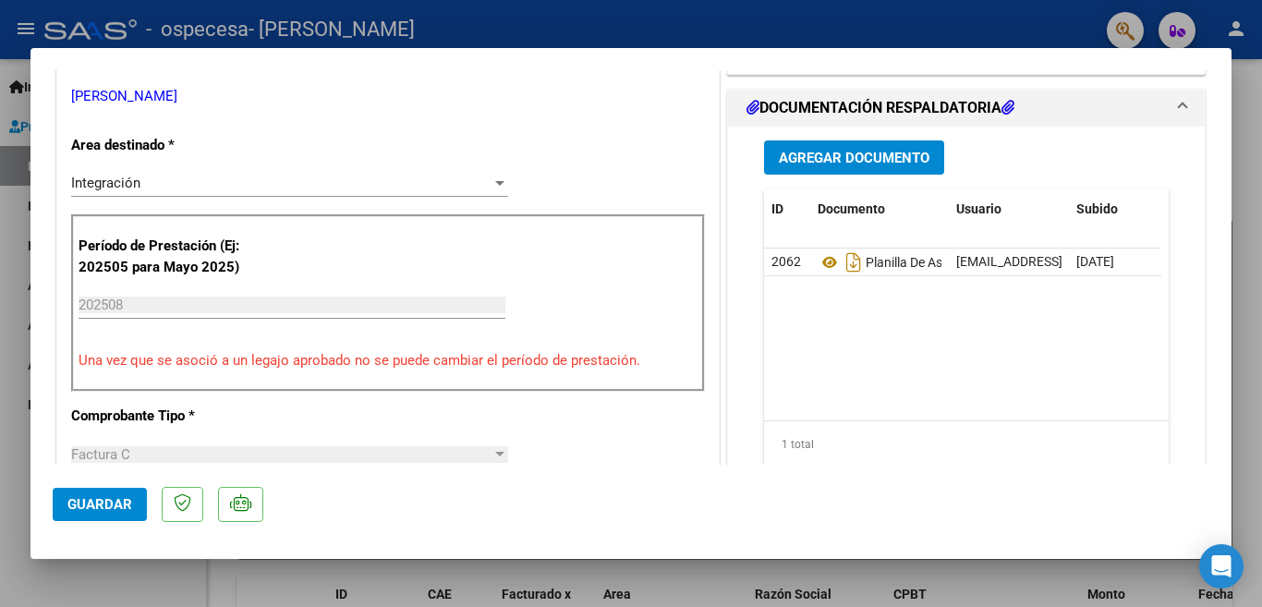
click at [759, 29] on div at bounding box center [631, 303] width 1262 height 607
type input "$ 0,00"
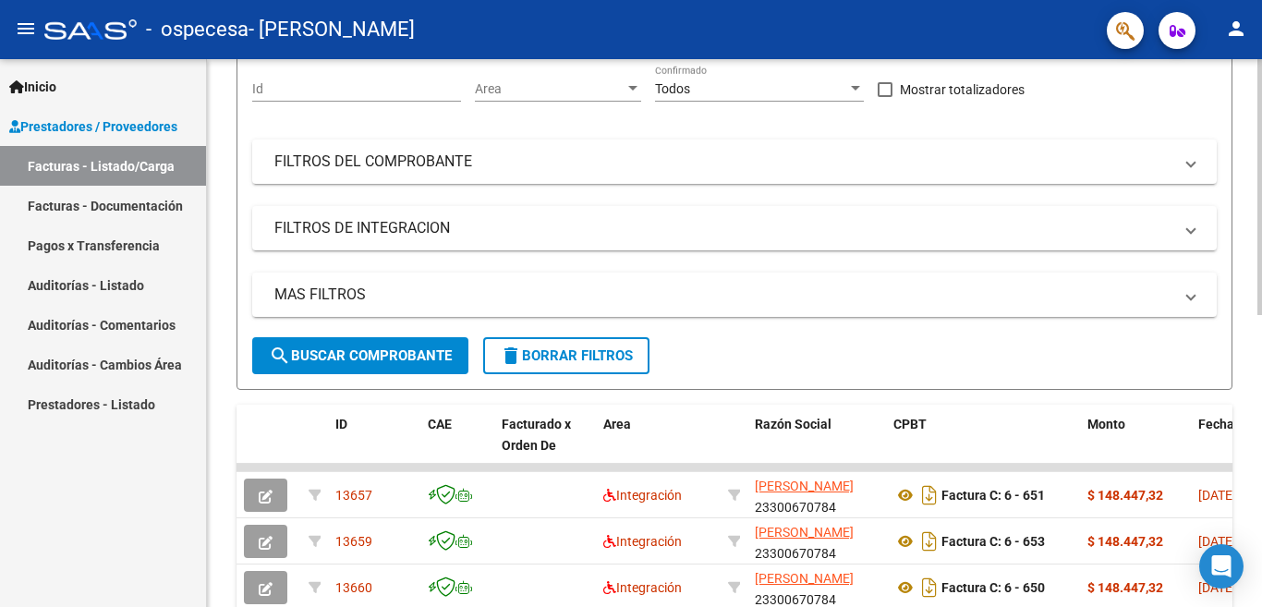
scroll to position [67, 0]
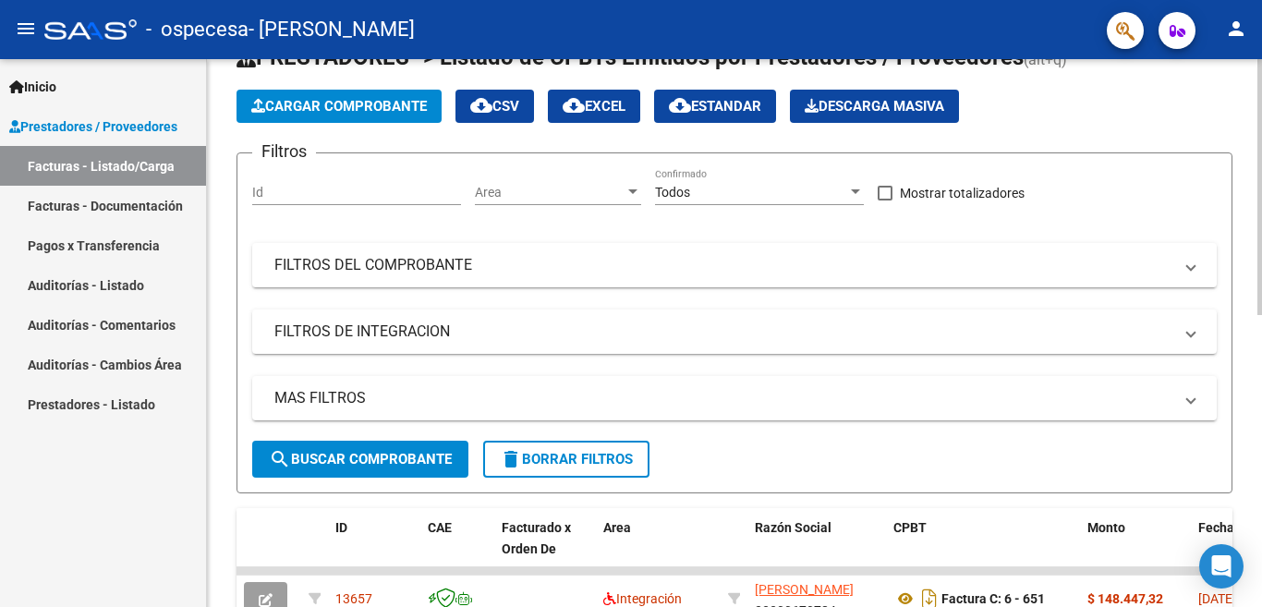
click at [1261, 198] on div at bounding box center [1259, 187] width 5 height 256
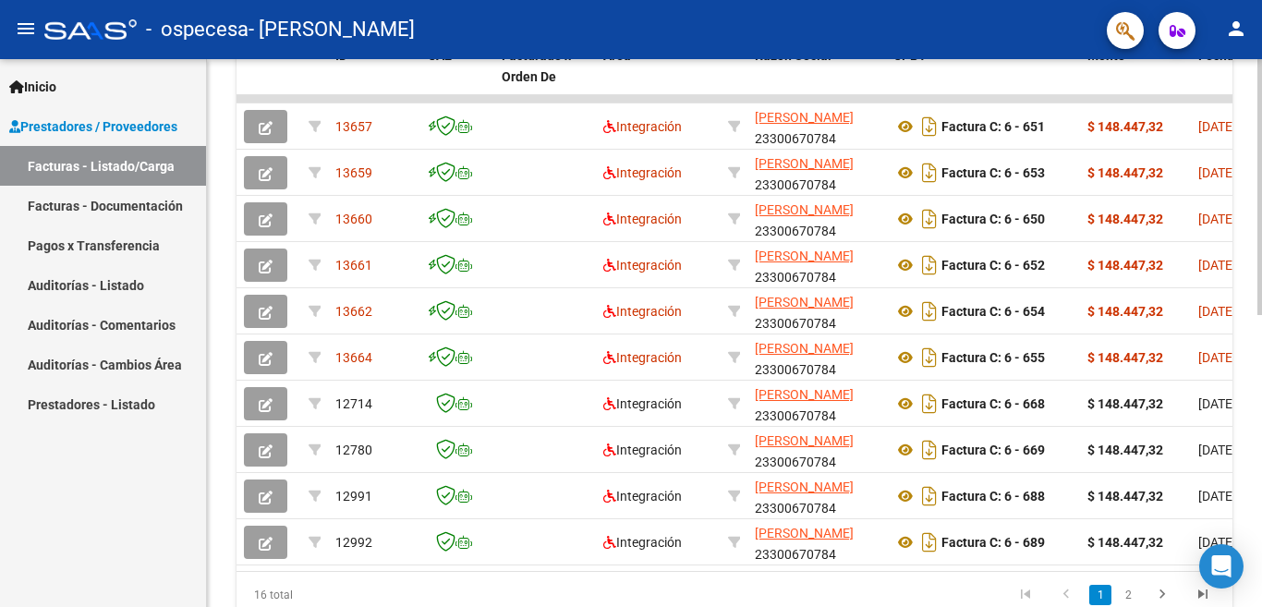
scroll to position [528, 0]
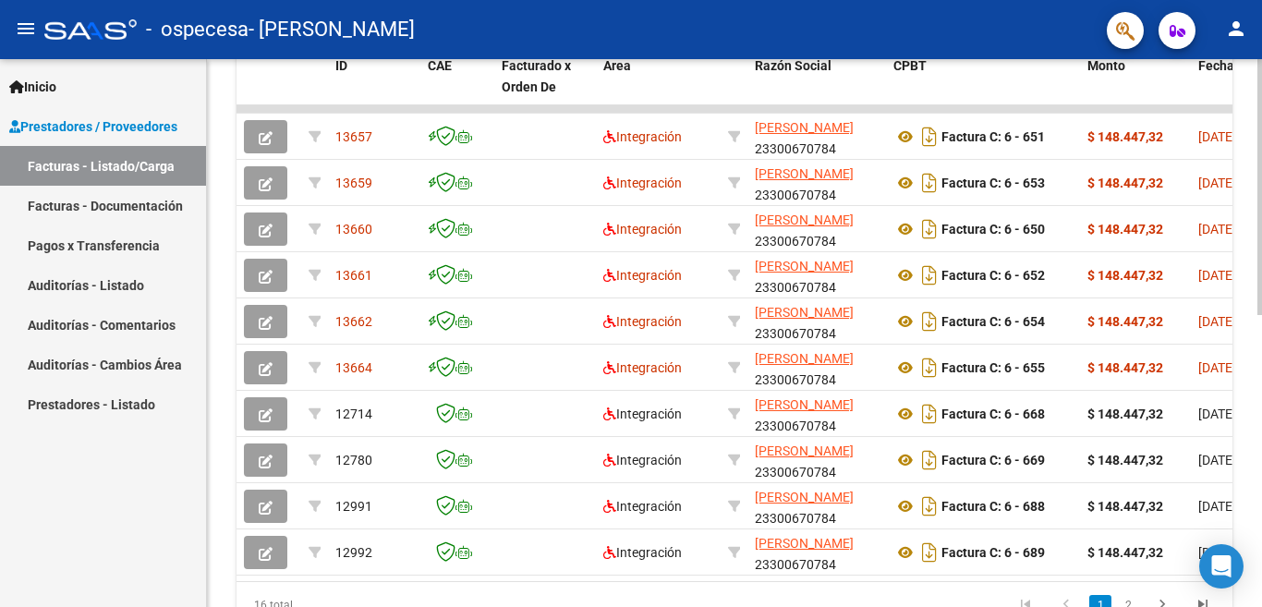
click at [1261, 315] on div at bounding box center [1259, 187] width 5 height 256
